Goal: Check status: Check status

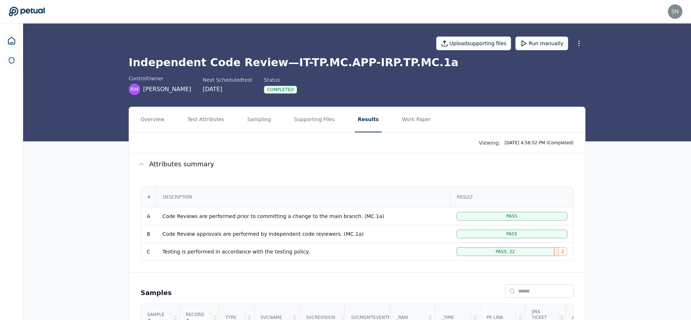
scroll to position [0, 136]
